Goal: Task Accomplishment & Management: Use online tool/utility

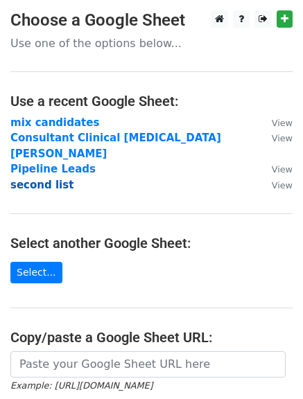
click at [50, 179] on strong "second list" at bounding box center [41, 185] width 63 height 12
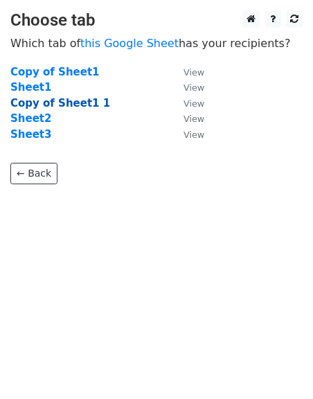
click at [60, 105] on strong "Copy of Sheet1 1" at bounding box center [60, 103] width 100 height 12
